Goal: Transaction & Acquisition: Obtain resource

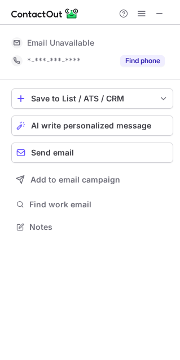
scroll to position [219, 180]
click at [154, 16] on button at bounding box center [160, 14] width 14 height 14
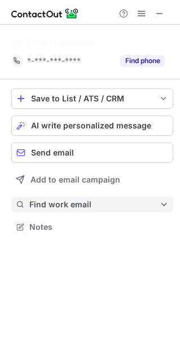
click at [72, 202] on span "Find work email" at bounding box center [94, 205] width 130 height 10
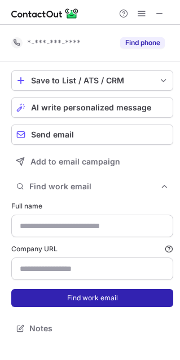
scroll to position [320, 180]
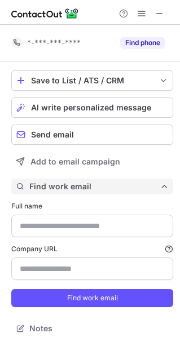
click at [160, 187] on span at bounding box center [164, 186] width 9 height 9
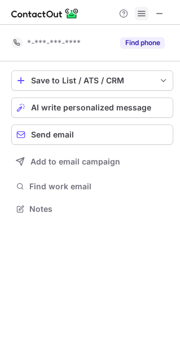
click at [148, 10] on button at bounding box center [142, 14] width 14 height 14
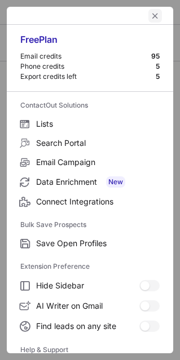
click at [151, 17] on span "left-button" at bounding box center [155, 15] width 9 height 9
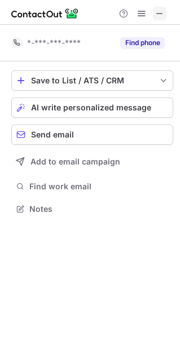
click at [163, 14] on span at bounding box center [159, 13] width 9 height 9
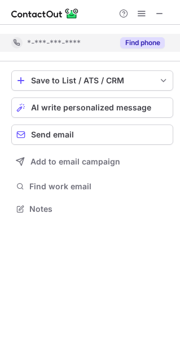
click at [135, 43] on button "Find phone" at bounding box center [142, 42] width 45 height 11
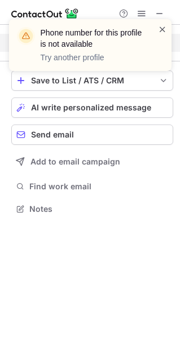
click at [158, 27] on span at bounding box center [162, 29] width 9 height 11
